Goal: Task Accomplishment & Management: Manage account settings

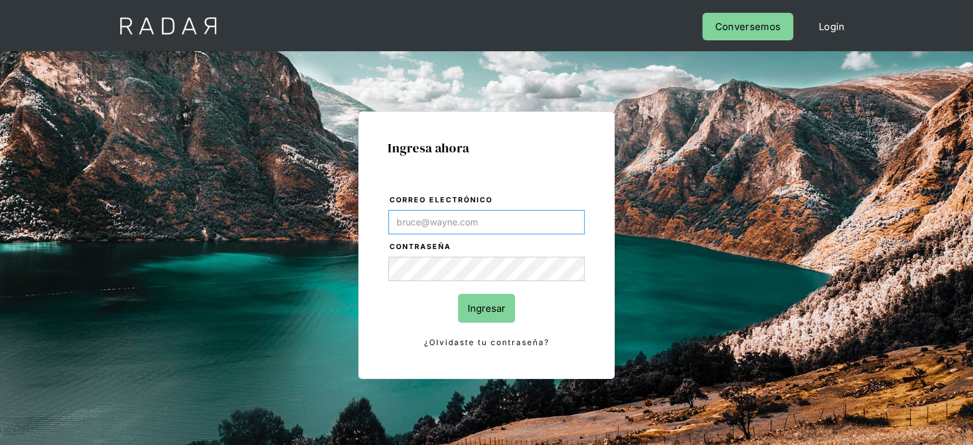
click at [509, 211] on input "Correo electrónico" at bounding box center [486, 222] width 196 height 24
type input "jtolve@bamboopayment.com"
click at [470, 311] on input "Ingresar" at bounding box center [486, 308] width 57 height 29
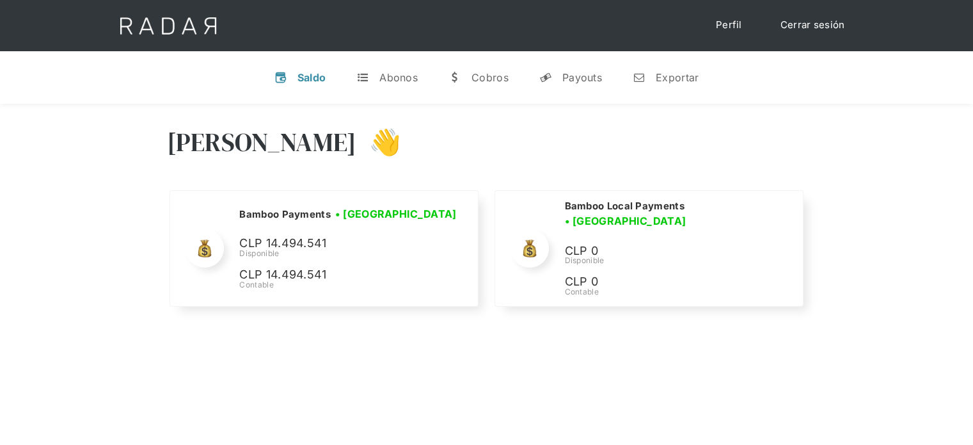
click at [653, 165] on div "Hola Joaquín 👋" at bounding box center [487, 151] width 640 height 77
click at [762, 113] on div "Hola Joaquín 👋" at bounding box center [487, 151] width 640 height 77
